Goal: Task Accomplishment & Management: Use online tool/utility

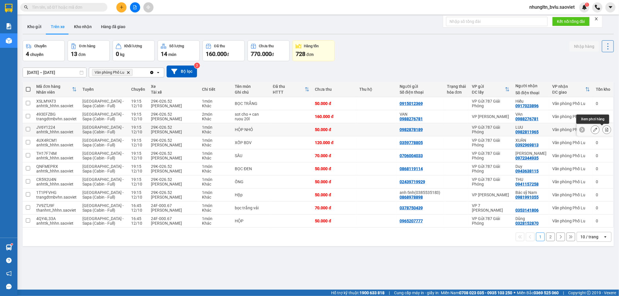
click at [605, 130] on icon at bounding box center [607, 130] width 4 height 4
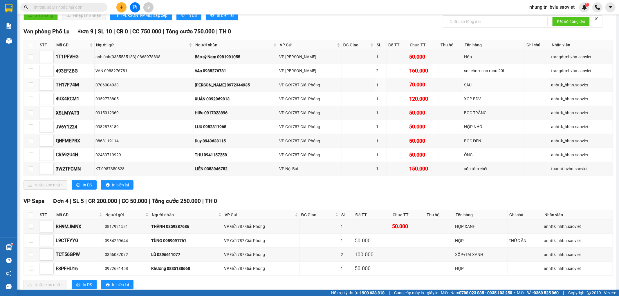
scroll to position [97, 0]
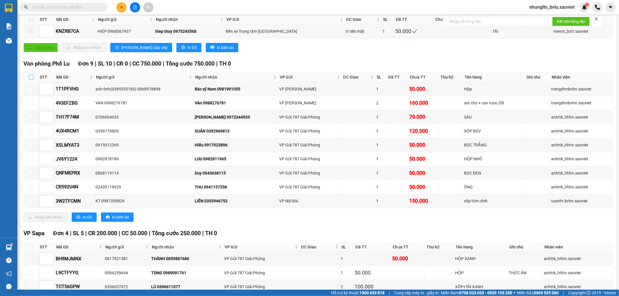
click at [32, 79] on input "checkbox" at bounding box center [31, 77] width 5 height 5
checkbox input "true"
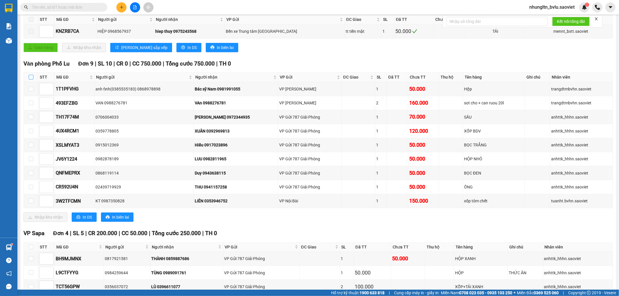
checkbox input "true"
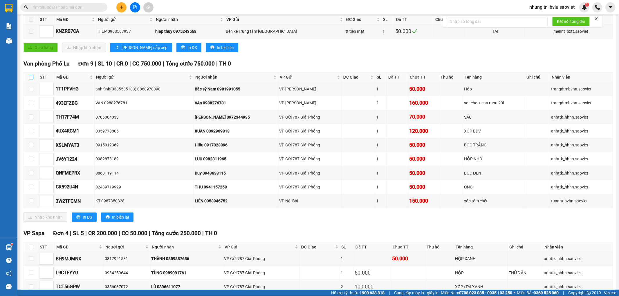
checkbox input "true"
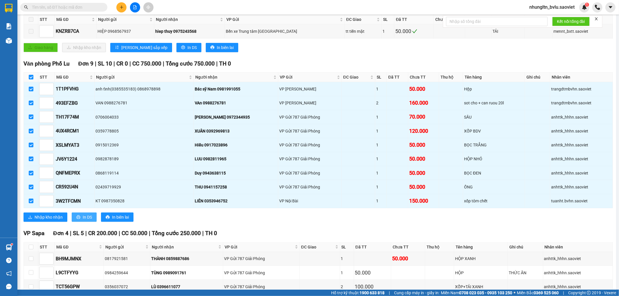
click at [85, 220] on span "In DS" at bounding box center [87, 217] width 9 height 6
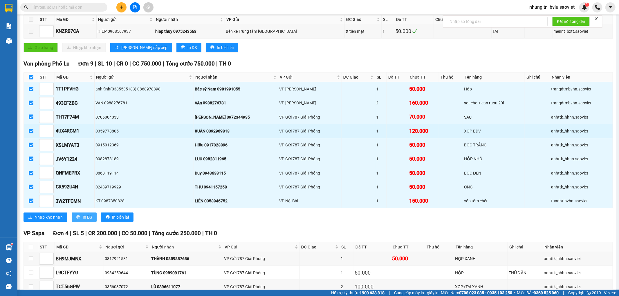
scroll to position [0, 0]
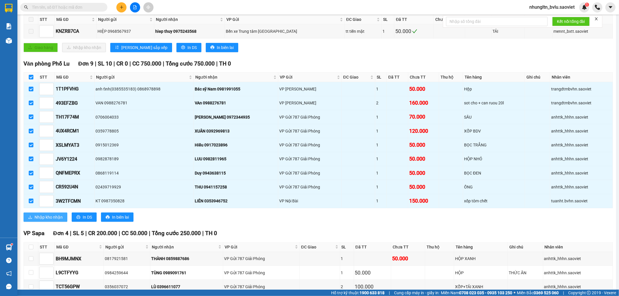
click at [46, 220] on span "Nhập kho nhận" at bounding box center [49, 217] width 28 height 6
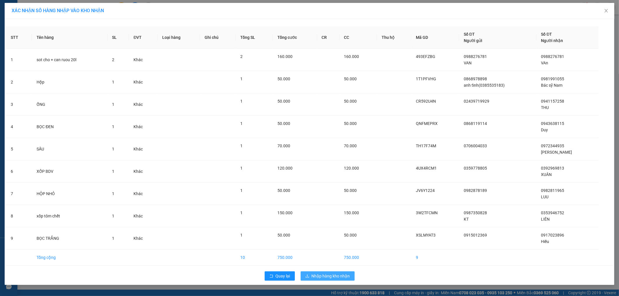
click at [326, 274] on span "Nhập hàng kho nhận" at bounding box center [331, 276] width 38 height 6
